Goal: Task Accomplishment & Management: Use online tool/utility

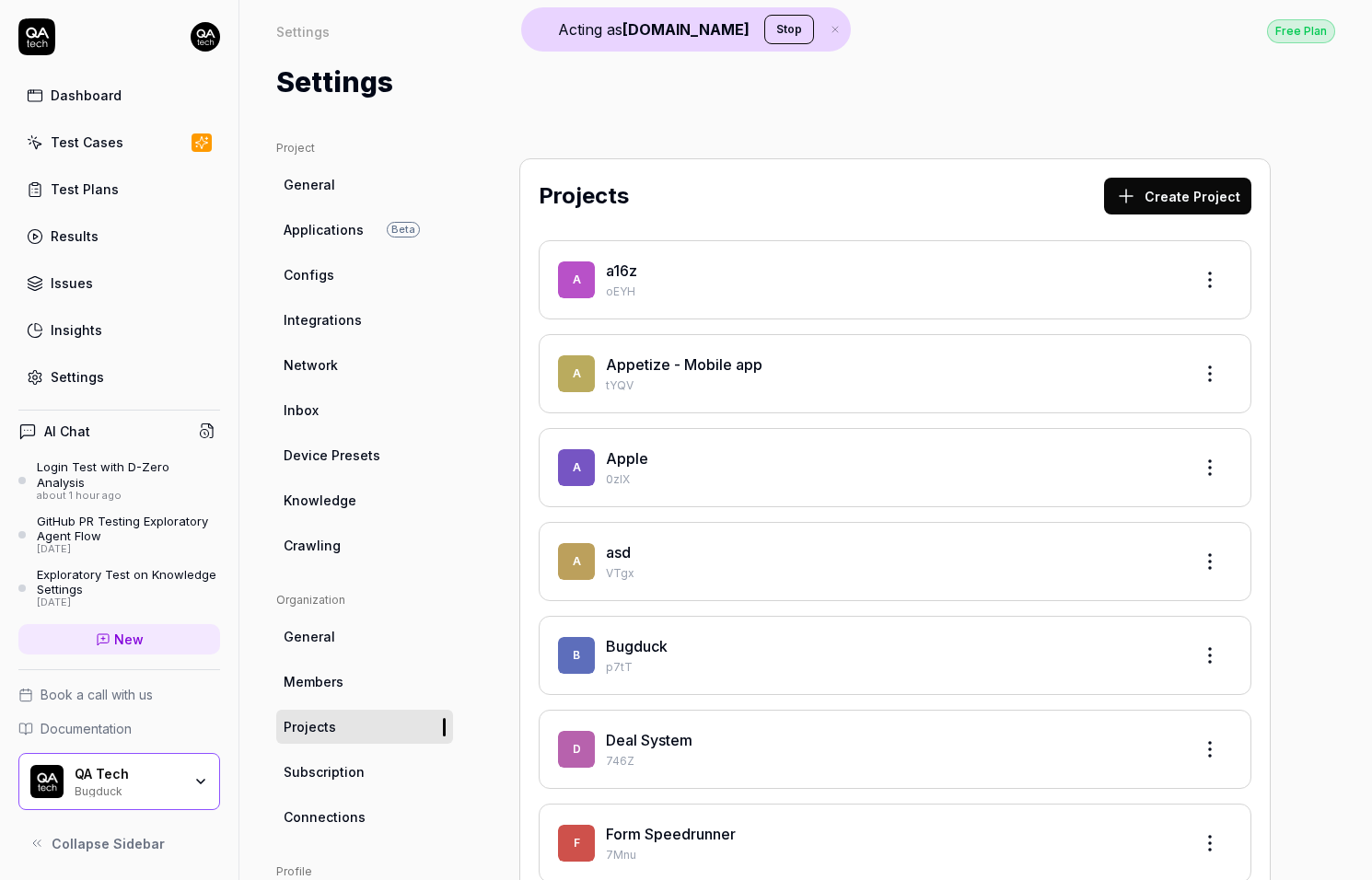
click at [91, 370] on div "Settings" at bounding box center [77, 376] width 54 height 20
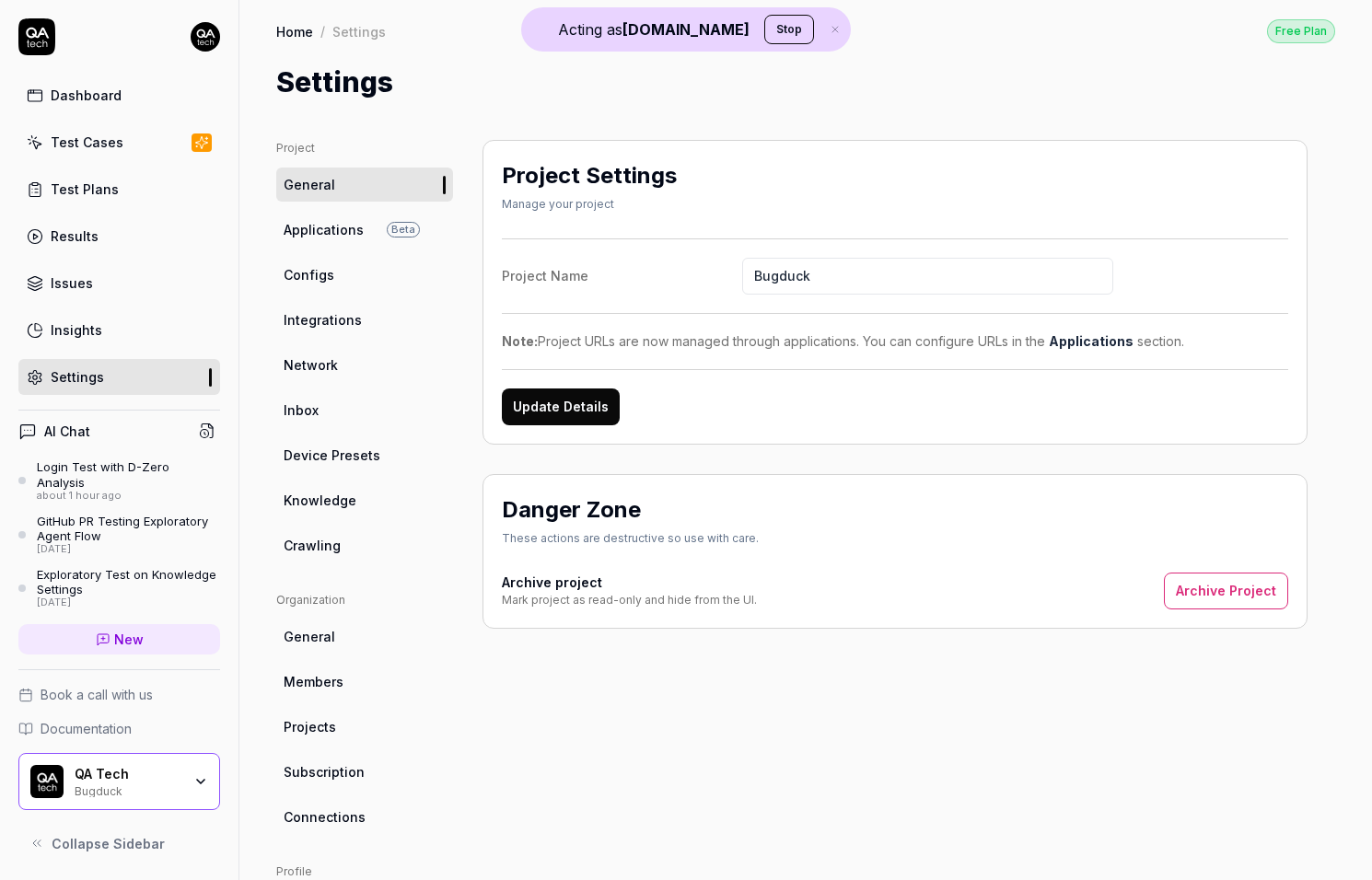
click at [374, 537] on link "Crawling" at bounding box center [365, 546] width 177 height 34
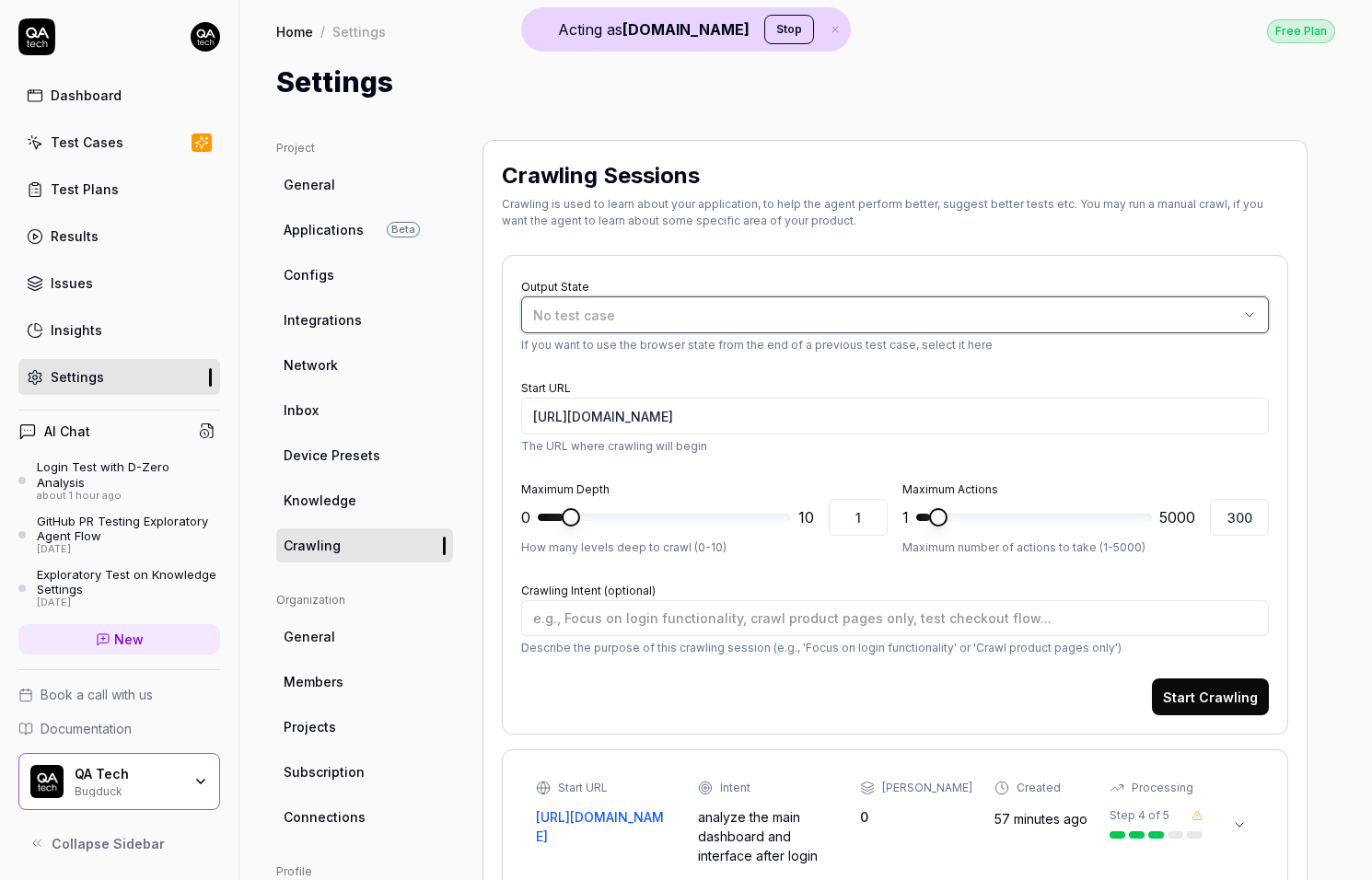
click at [676, 311] on div "No test case" at bounding box center [886, 315] width 706 height 20
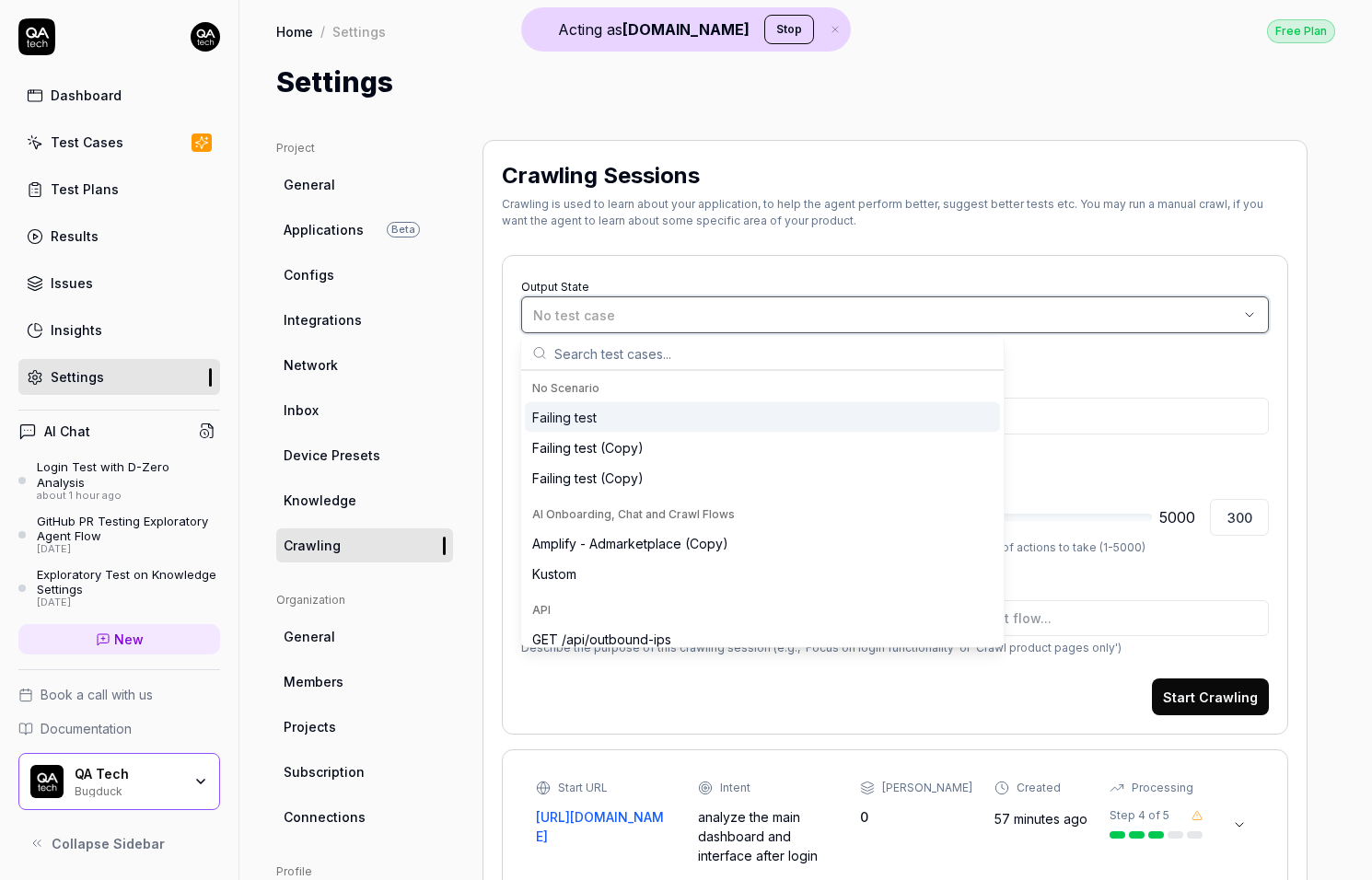
click at [676, 311] on div "No test case" at bounding box center [886, 315] width 706 height 20
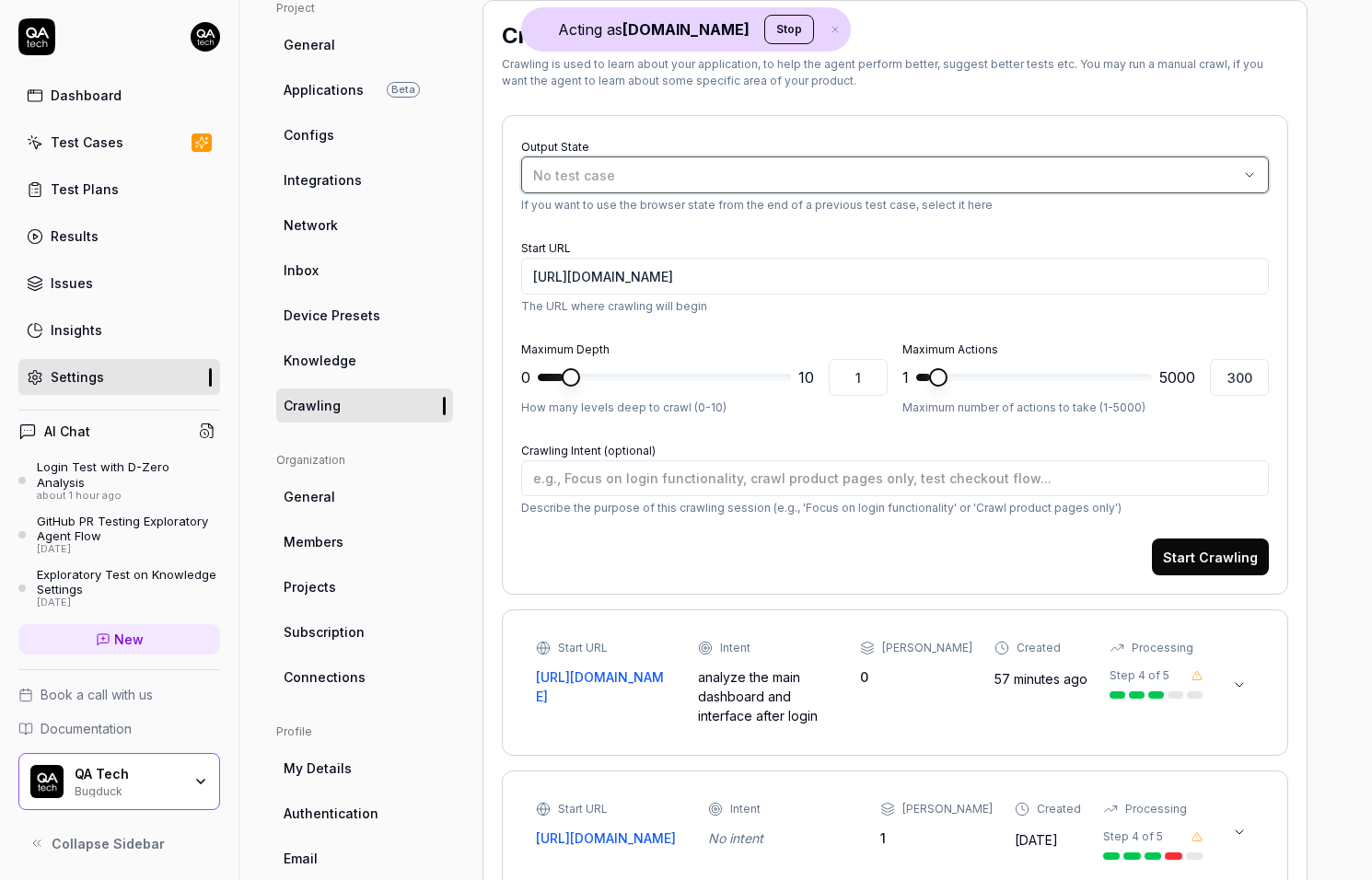
scroll to position [150, 0]
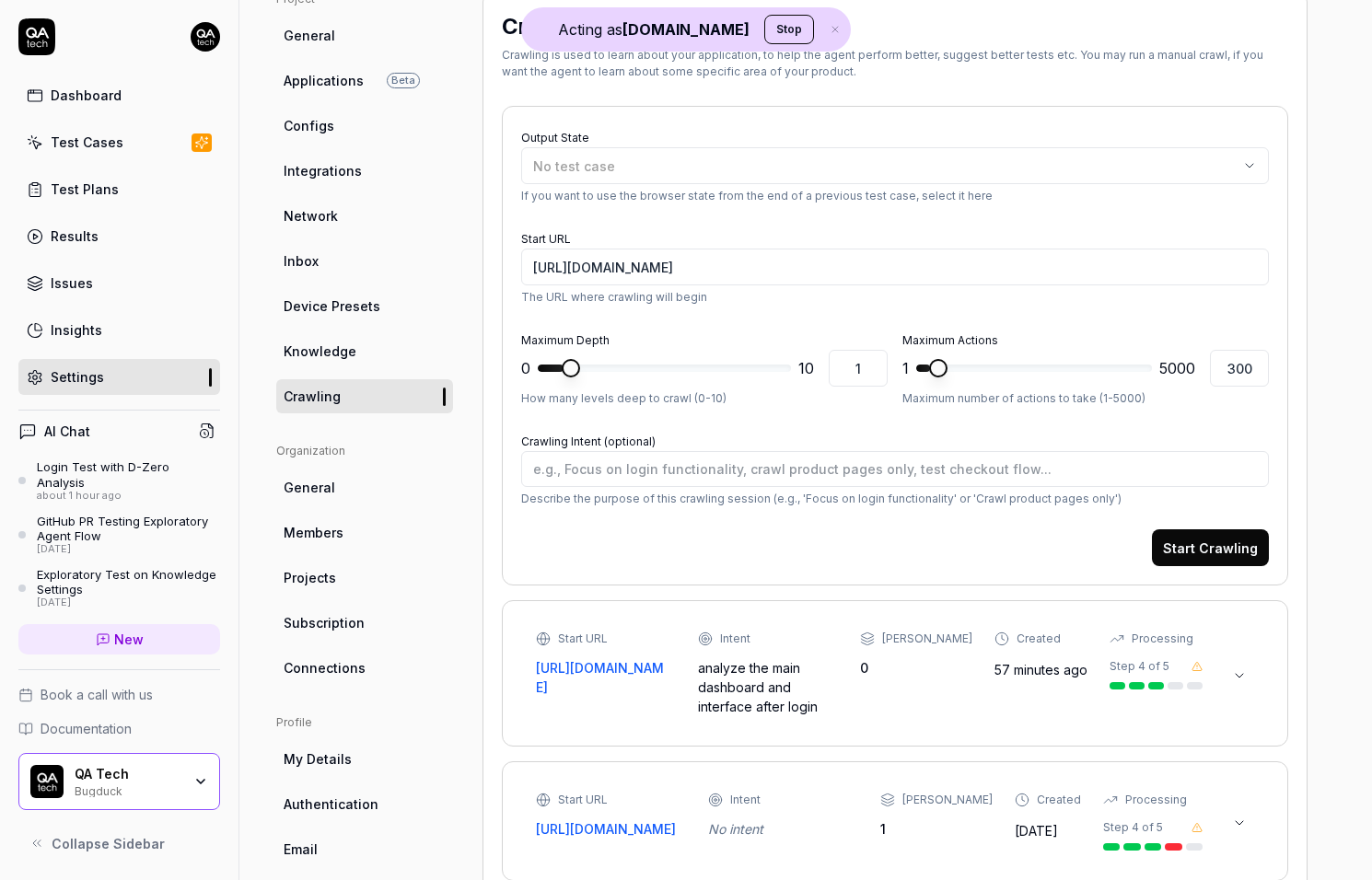
type textarea "*"
type input "0"
click at [562, 364] on span at bounding box center [571, 369] width 19 height 19
click at [726, 170] on div "No test case" at bounding box center [886, 166] width 706 height 20
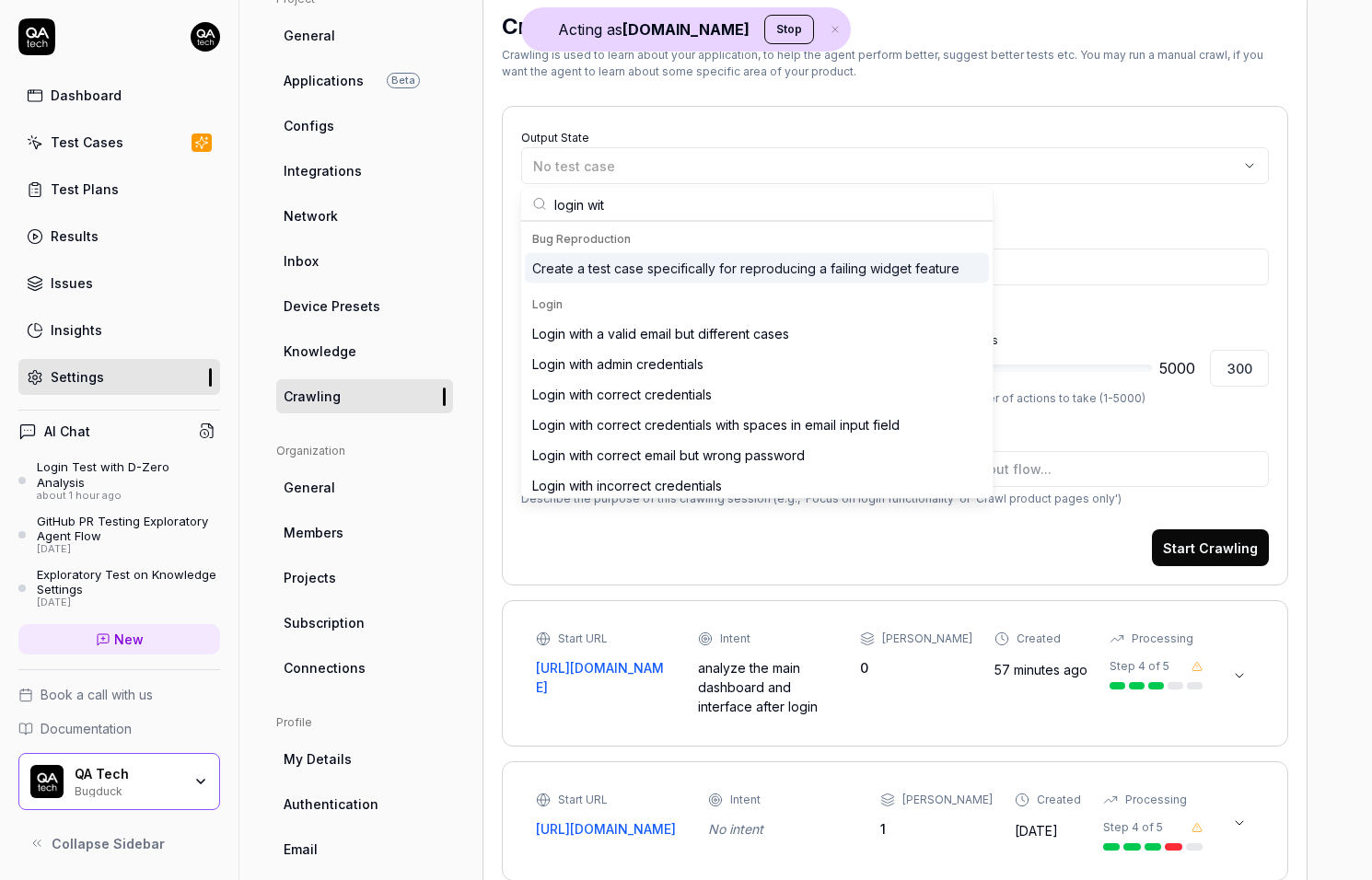
type input "login with"
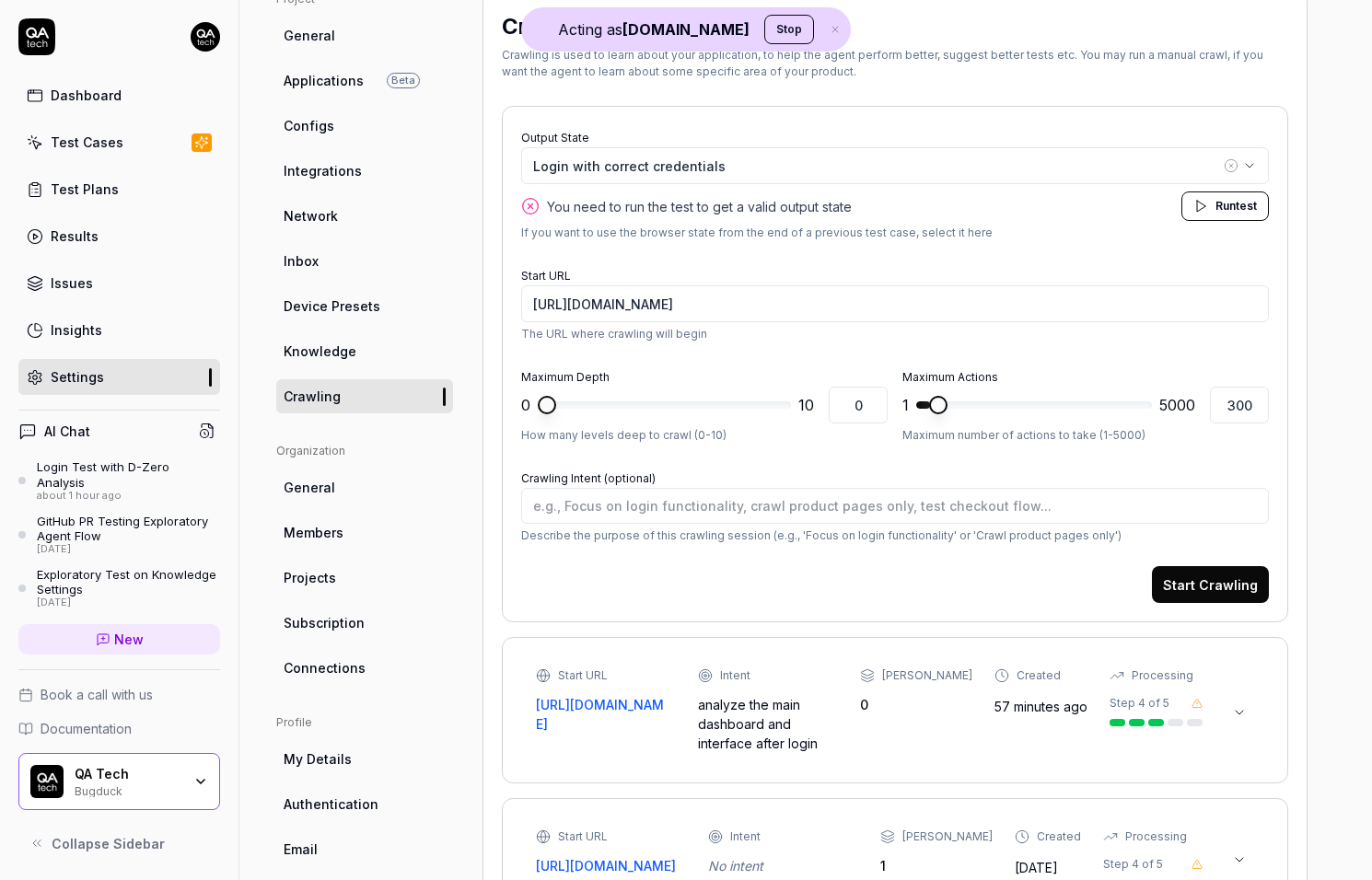
click at [1213, 199] on button "Run test" at bounding box center [1224, 206] width 88 height 29
click at [1187, 581] on button "Start Crawling" at bounding box center [1210, 584] width 117 height 37
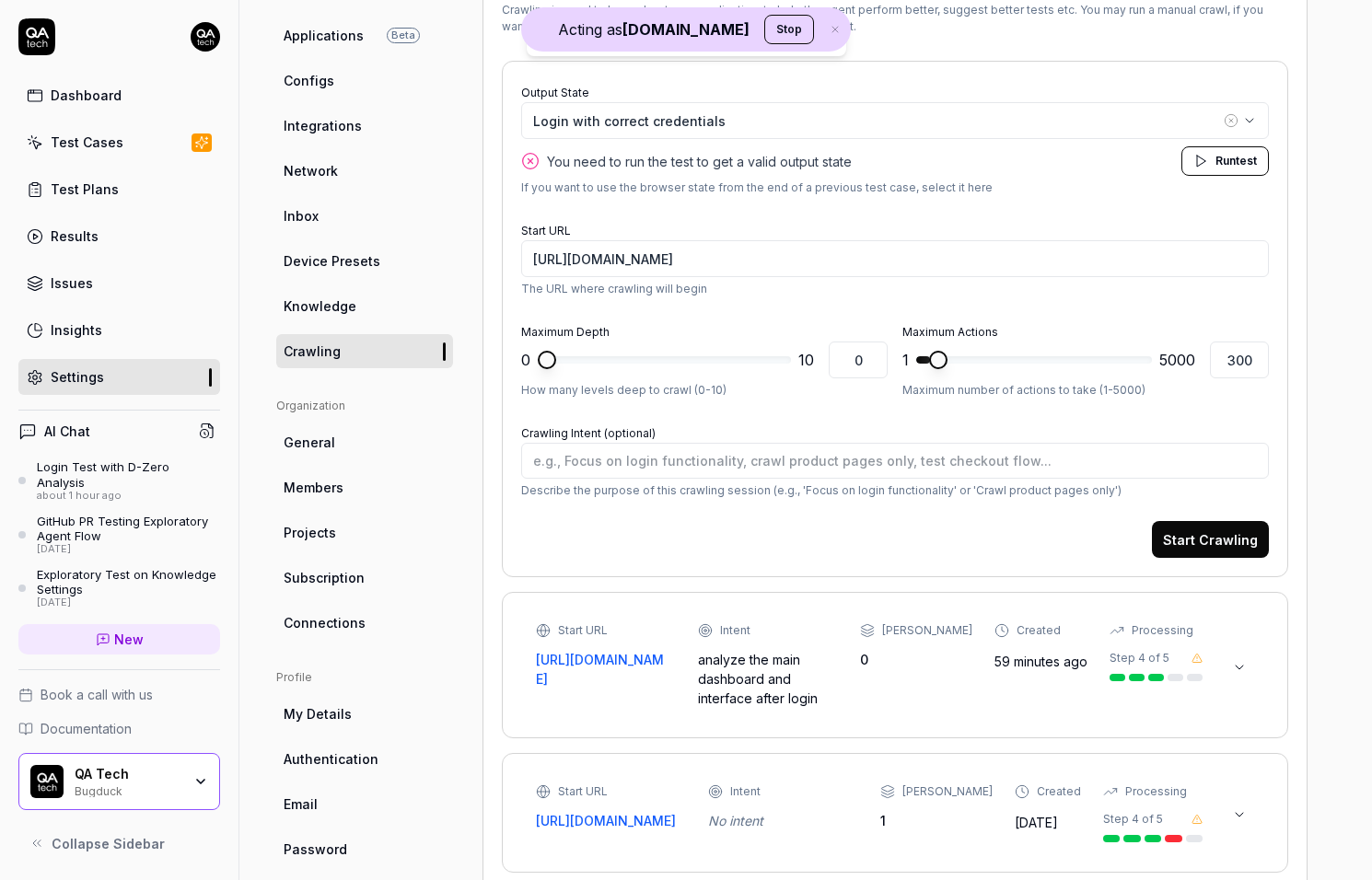
scroll to position [199, 0]
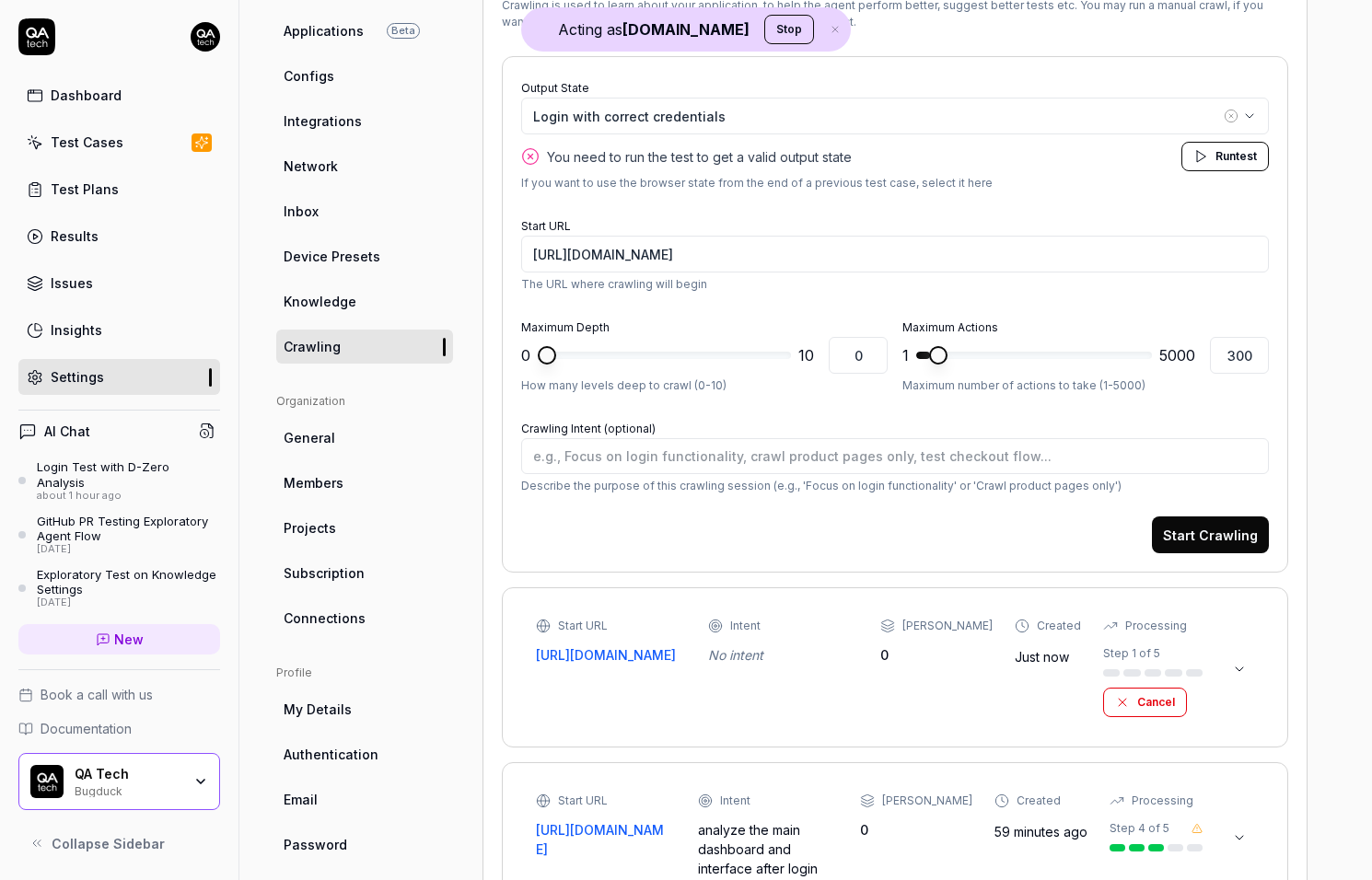
click at [926, 664] on div "Start URL [URL][DOMAIN_NAME] Intent No intent Max Depth 0 Created Just now Proc…" at bounding box center [869, 668] width 666 height 100
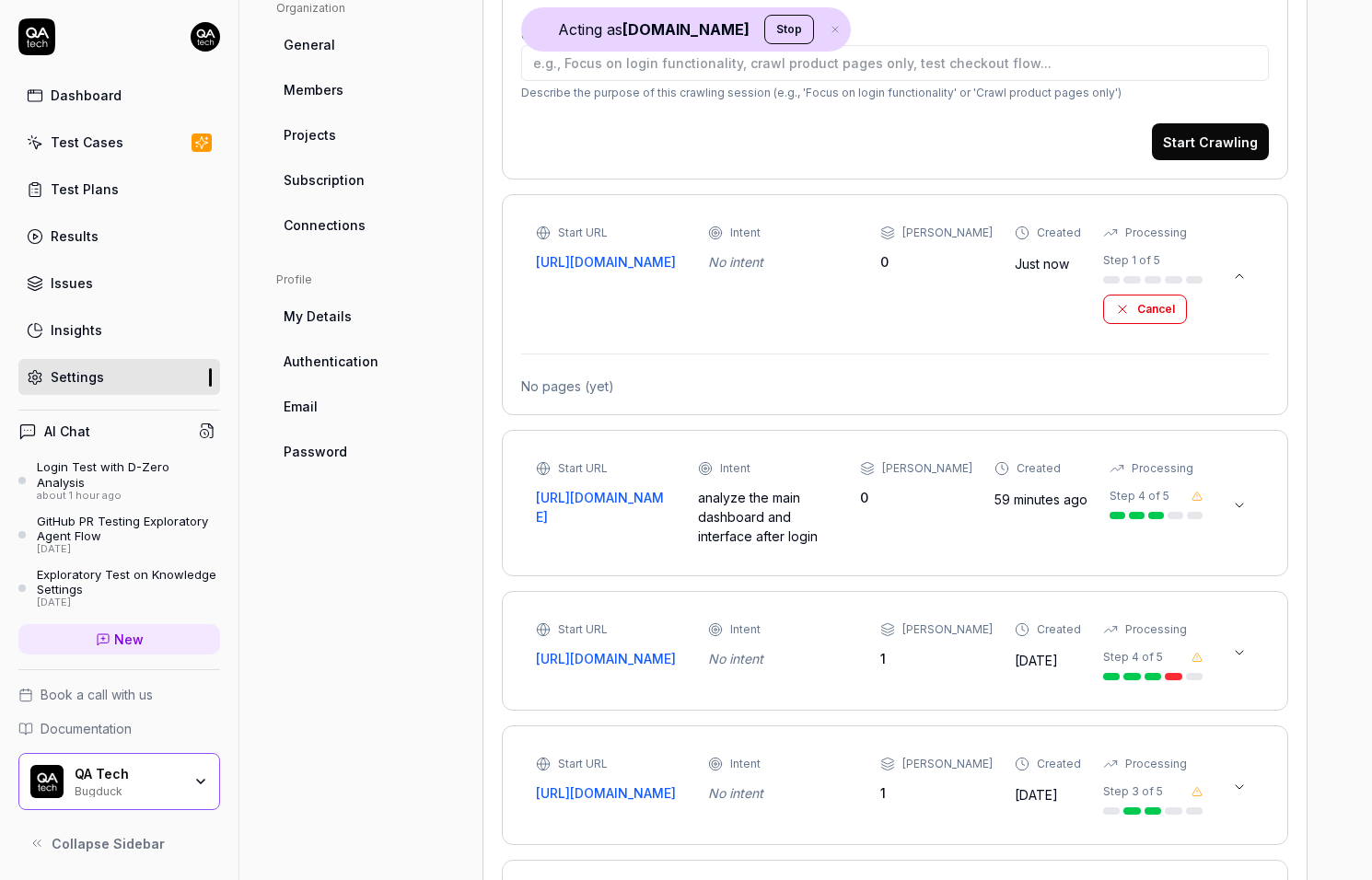
scroll to position [582, 0]
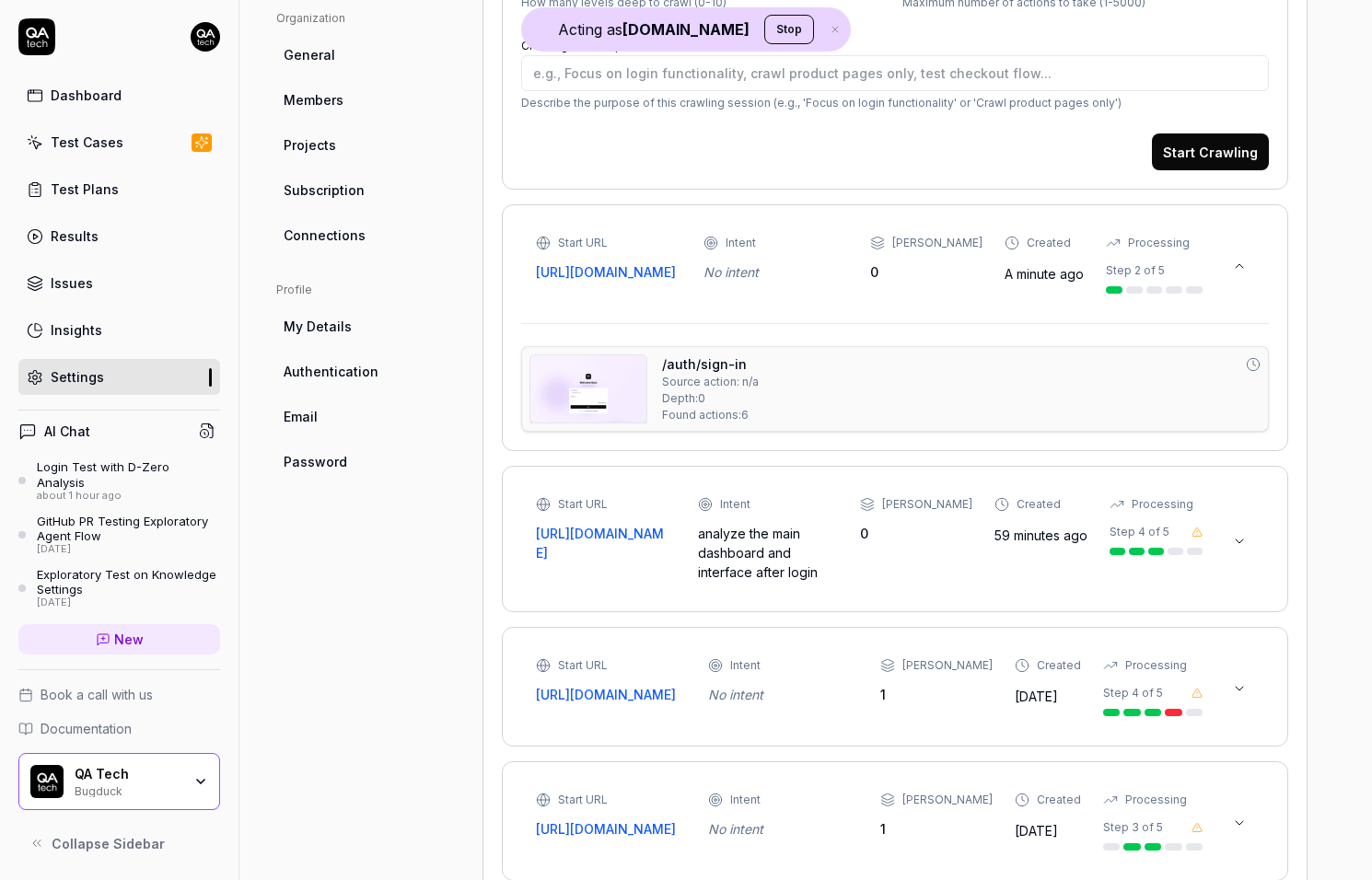
click at [632, 398] on img at bounding box center [588, 389] width 116 height 67
type textarea "*"
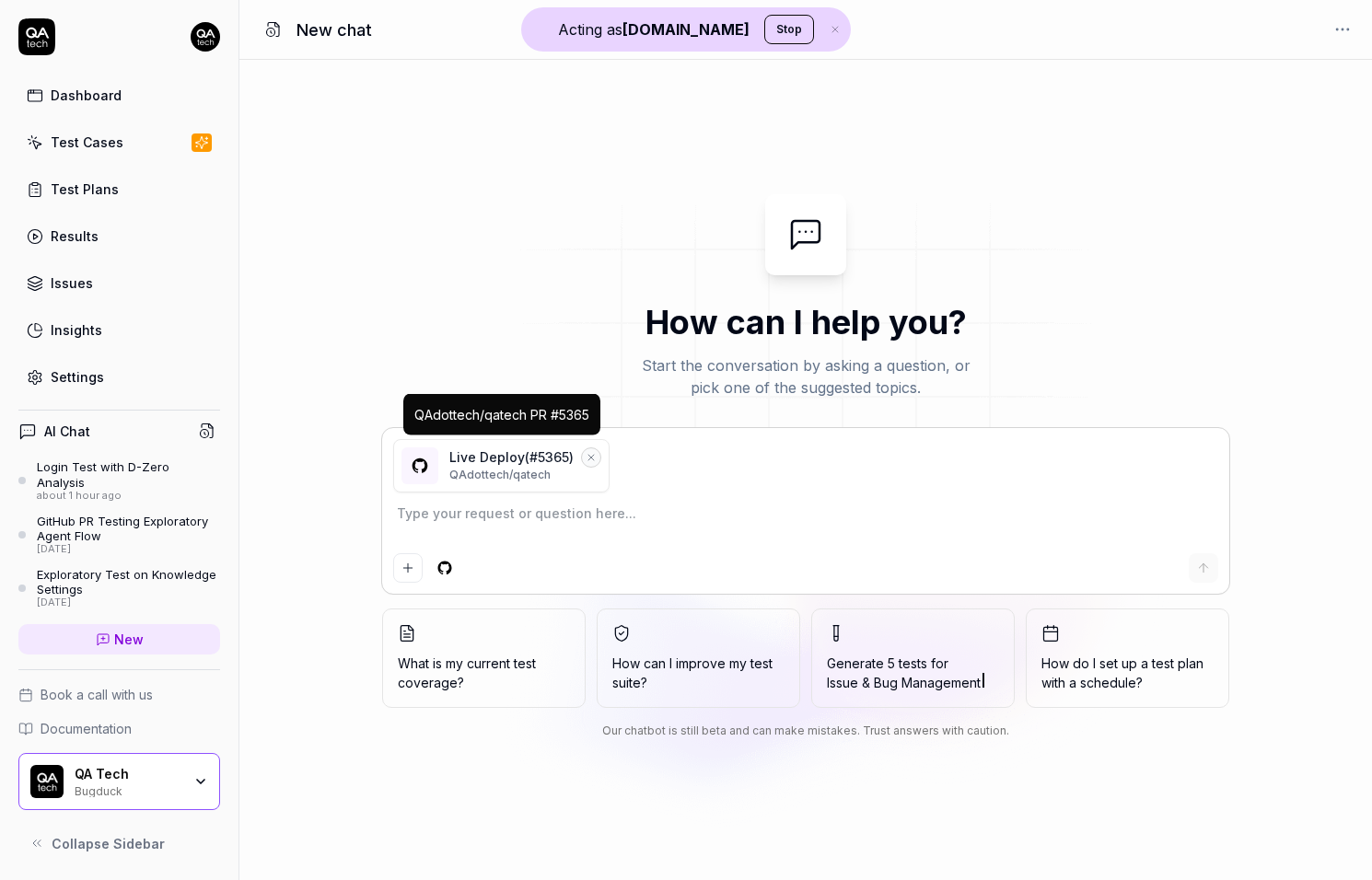
click at [593, 458] on icon "Remove reference" at bounding box center [591, 457] width 6 height 6
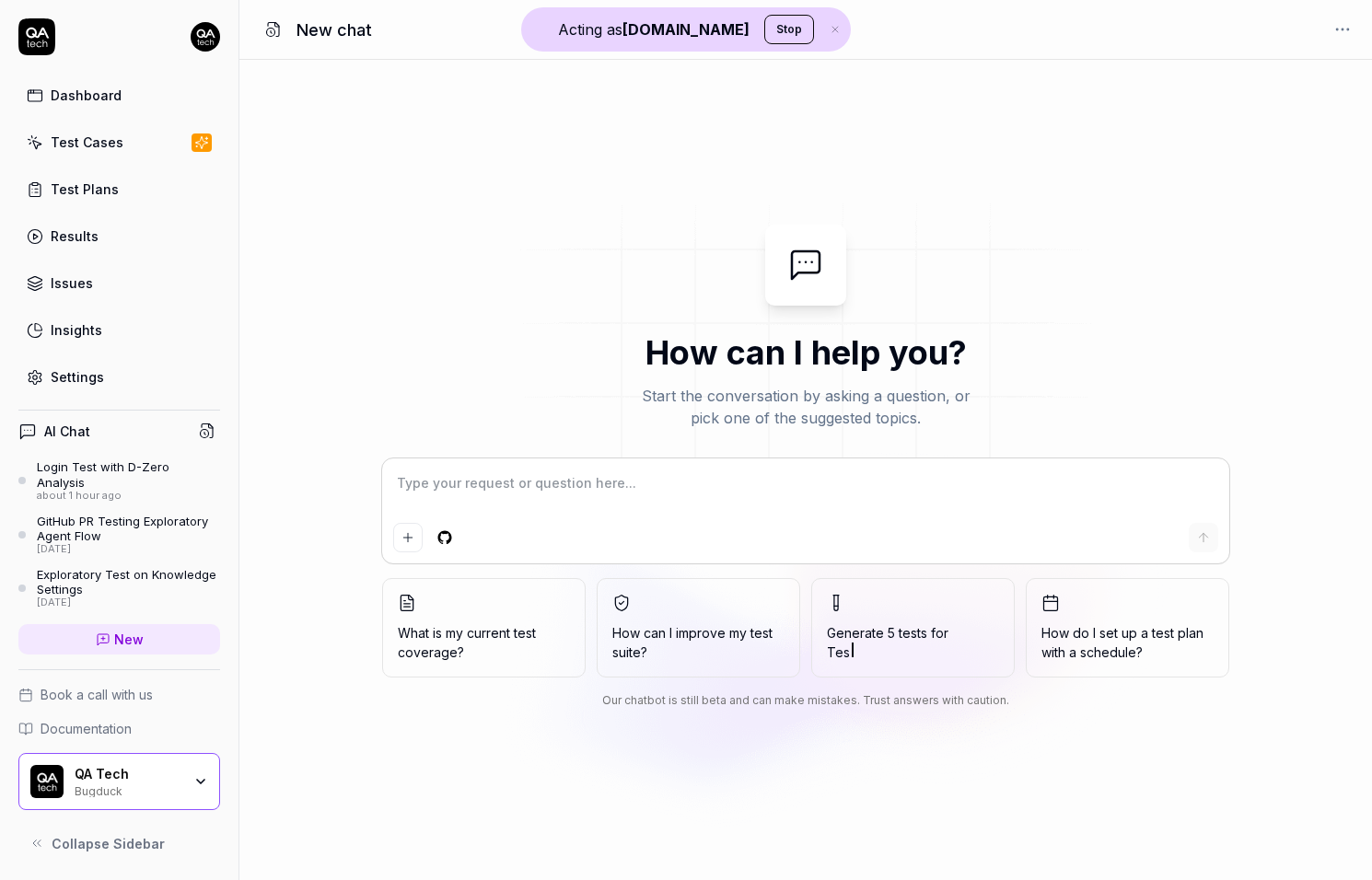
type textarea "*"
